Goal: Check status

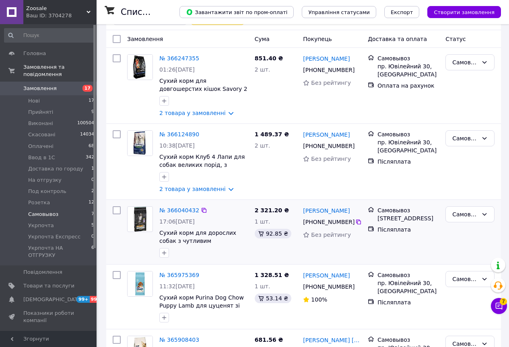
scroll to position [80, 0]
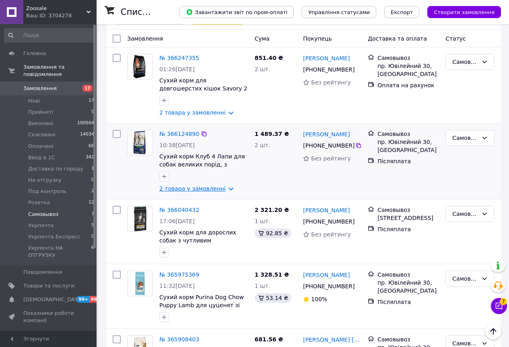
click at [223, 192] on link "2 товара у замовленні" at bounding box center [192, 188] width 66 height 6
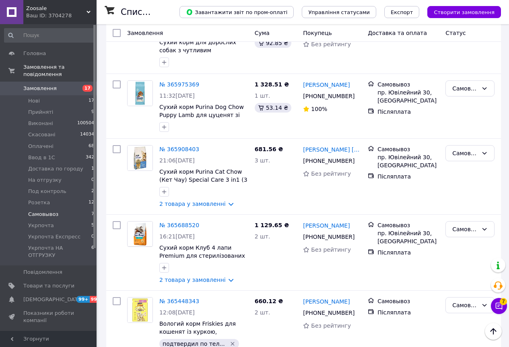
scroll to position [377, 0]
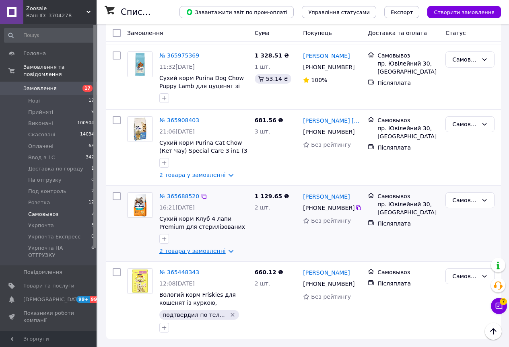
click at [224, 254] on link "2 товара у замовленні" at bounding box center [192, 251] width 66 height 6
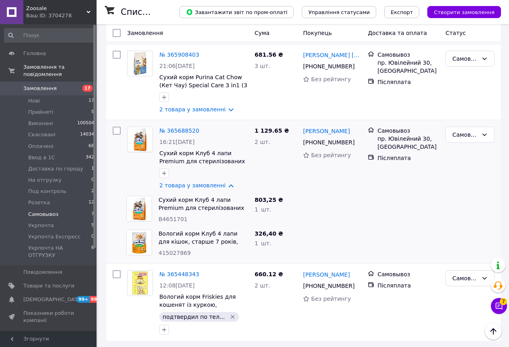
scroll to position [447, 0]
